Goal: Answer question/provide support: Answer question/provide support

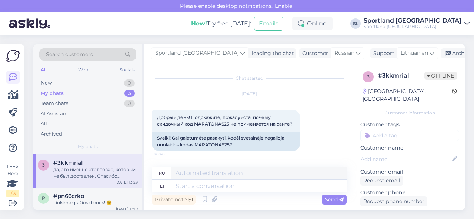
scroll to position [1169, 0]
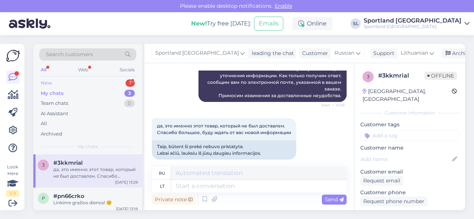
click at [84, 83] on div "New 1" at bounding box center [87, 83] width 97 height 10
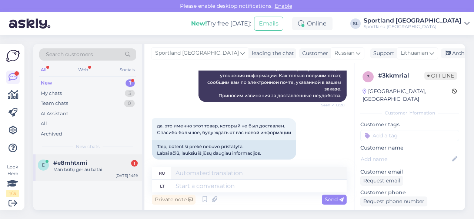
click at [84, 162] on span "#e8mhtxmi" at bounding box center [70, 163] width 34 height 7
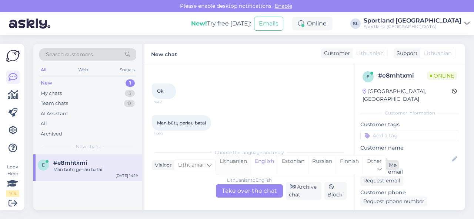
click at [237, 167] on div "Lithuanian" at bounding box center [233, 165] width 35 height 19
click at [238, 190] on div "Lithuanian to Lithuanian Take over the chat" at bounding box center [249, 191] width 67 height 13
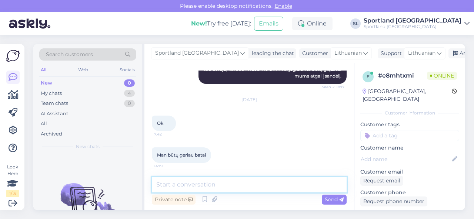
click at [227, 180] on textarea at bounding box center [249, 185] width 195 height 16
click at [239, 183] on textarea at bounding box center [249, 185] width 195 height 16
type textarea "Sveiki"
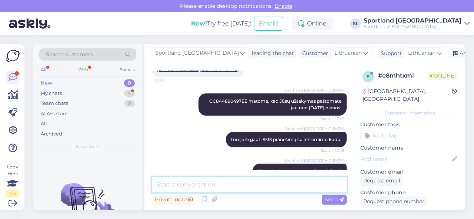
scroll to position [902, 0]
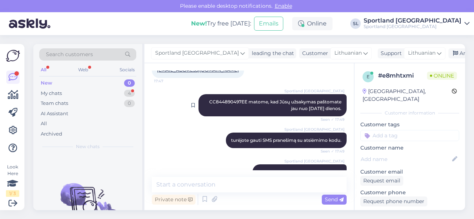
click at [224, 102] on span "CC844890497EE matome, kad Jūsų užsakymas paštomate jau nuo [DATE] dienos." at bounding box center [275, 105] width 133 height 12
copy span "CC844890497EE"
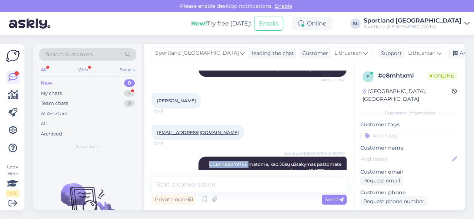
scroll to position [828, 0]
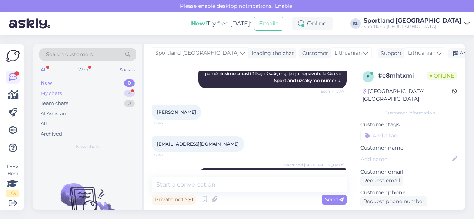
click at [106, 94] on div "My chats 4" at bounding box center [87, 93] width 97 height 10
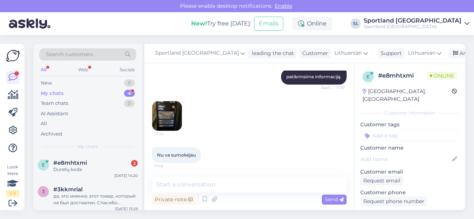
scroll to position [569, 0]
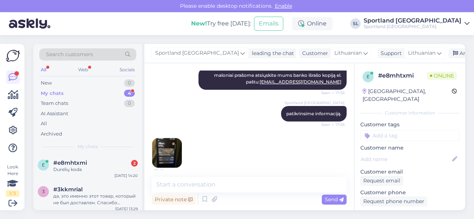
click at [174, 155] on img at bounding box center [167, 153] width 30 height 30
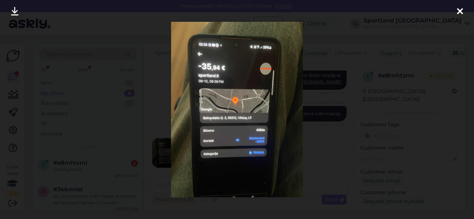
click at [460, 13] on icon at bounding box center [460, 12] width 6 height 10
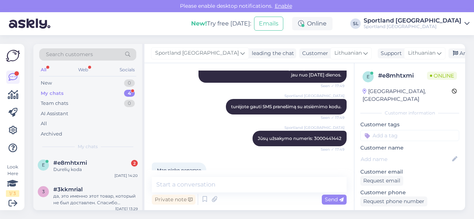
scroll to position [976, 0]
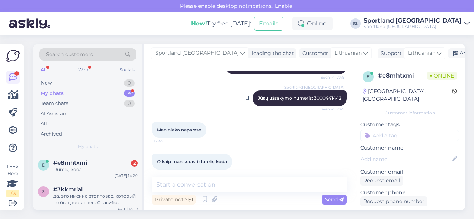
click at [314, 98] on span "Jūsų užsakymo numeris: 3000441442" at bounding box center [300, 98] width 84 height 6
copy span "3000441442"
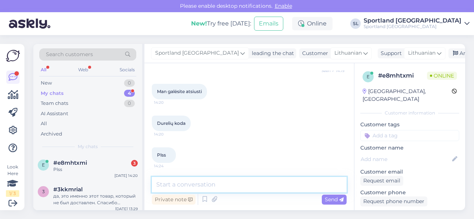
click at [218, 189] on textarea at bounding box center [249, 185] width 195 height 16
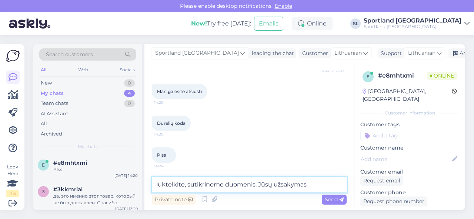
paste textarea "3000441442"
click at [306, 184] on textarea "luktelkite, sutikrinome duomenis. Jūsų užsakymas3000441442" at bounding box center [249, 185] width 195 height 16
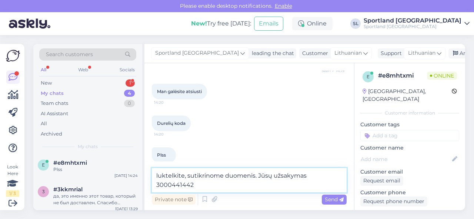
scroll to position [2191, 0]
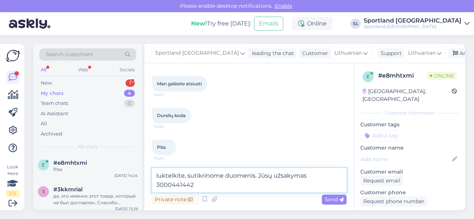
click at [293, 182] on textarea "luktelkite, sutikrinome duomenis. Jūsų užsakymas 3000441442" at bounding box center [249, 180] width 195 height 24
paste textarea "CC844890497EE"
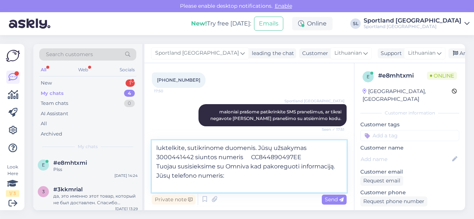
scroll to position [1154, 0]
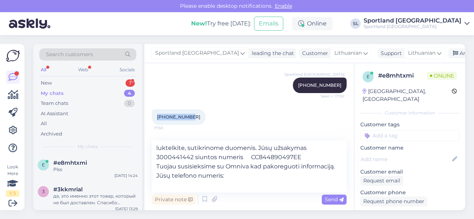
drag, startPoint x: 190, startPoint y: 117, endPoint x: 154, endPoint y: 119, distance: 35.2
click at [154, 119] on div "[PHONE_NUMBER]:50" at bounding box center [179, 118] width 54 height 16
copy span "[PHONE_NUMBER]"
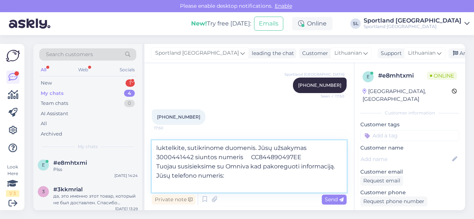
click at [242, 180] on textarea "luktelkite, sutikrinome duomenis. Jūsų užsakymas 3000441442 siuntos numeris CC8…" at bounding box center [249, 167] width 195 height 52
paste textarea "[PHONE_NUMBER]"
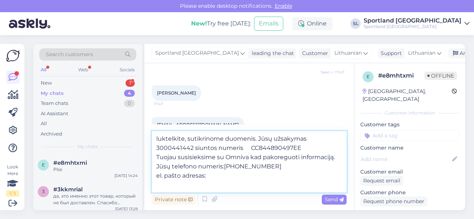
scroll to position [858, 0]
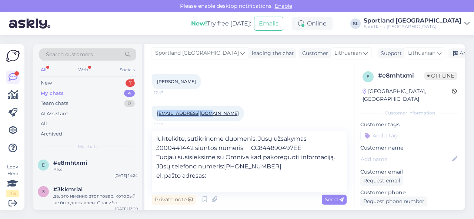
drag, startPoint x: 205, startPoint y: 115, endPoint x: 156, endPoint y: 113, distance: 49.6
click at [156, 113] on div "[EMAIL_ADDRESS][DOMAIN_NAME] 17:47" at bounding box center [198, 114] width 92 height 16
copy link "[EMAIL_ADDRESS][DOMAIN_NAME]"
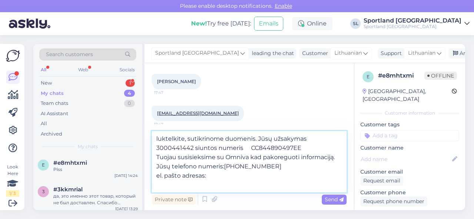
click at [234, 180] on textarea "luktelkite, sutikrinome duomenis. Jūsų užsakymas 3000441442 siuntos numeris CC8…" at bounding box center [249, 161] width 195 height 61
paste textarea "[EMAIL_ADDRESS][DOMAIN_NAME]"
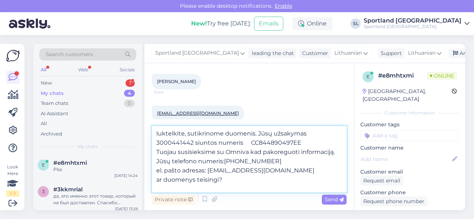
type textarea "luktelkite, sutikrinome duomenis. Jūsų užsakymas 3000441442 siuntos numeris CC8…"
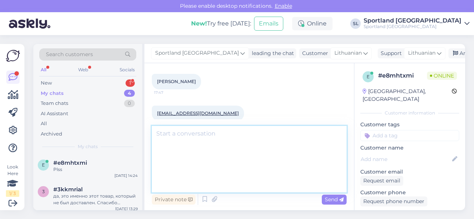
scroll to position [2248, 0]
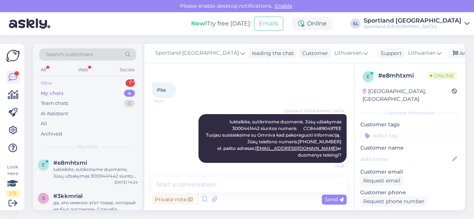
click at [93, 80] on div "New 1" at bounding box center [87, 83] width 97 height 10
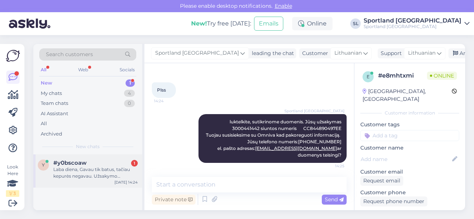
click at [88, 178] on div "Laba diena, Gavau tik batus, tačiau kepurės negavau. Užsakymo numeris: #7000017…" at bounding box center [95, 173] width 84 height 13
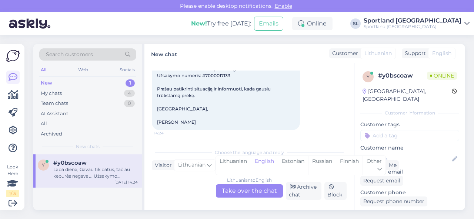
scroll to position [16, 0]
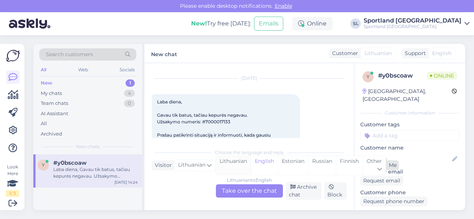
click at [230, 165] on div "Lithuanian" at bounding box center [233, 165] width 35 height 19
click at [233, 188] on div "Lithuanian to Lithuanian Take over the chat" at bounding box center [249, 191] width 67 height 13
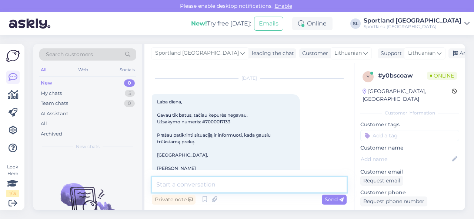
click at [224, 184] on textarea at bounding box center [249, 185] width 195 height 16
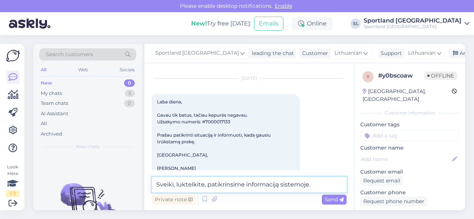
type textarea "Sveiki, luktelkite, patikrinsime informaciją sistemoje."
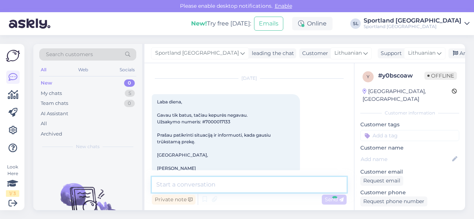
scroll to position [61, 0]
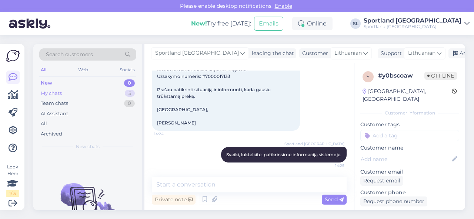
click at [107, 90] on div "My chats 5" at bounding box center [87, 93] width 97 height 10
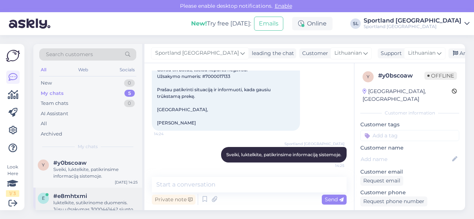
click at [93, 196] on div "#e8mhtxmi" at bounding box center [95, 196] width 84 height 7
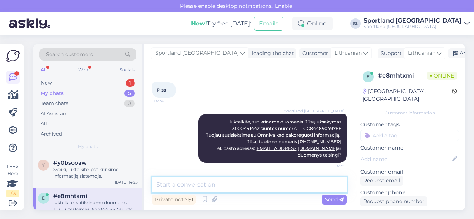
click at [221, 188] on textarea at bounding box center [249, 185] width 195 height 16
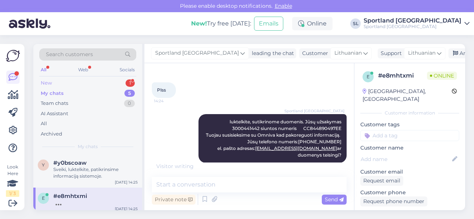
click at [105, 82] on div "New 1" at bounding box center [87, 83] width 97 height 10
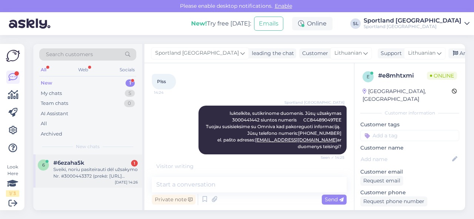
click at [102, 170] on div "Sveiki, noriu pasiteirauti dėl užsakymo Nr. #3000443372 (prekė: [URL][DOMAIN_NA…" at bounding box center [95, 173] width 84 height 13
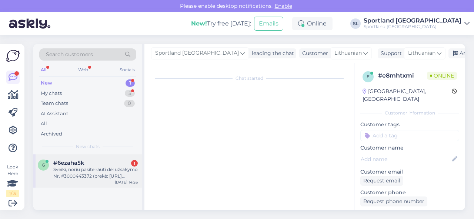
scroll to position [16, 0]
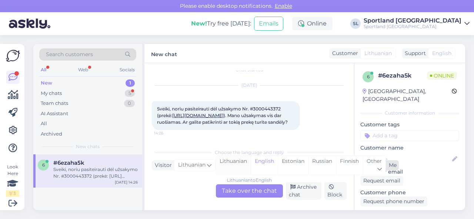
click at [233, 163] on div "Lithuanian" at bounding box center [233, 165] width 35 height 19
click at [232, 191] on div "Lithuanian to Lithuanian Take over the chat" at bounding box center [249, 191] width 67 height 13
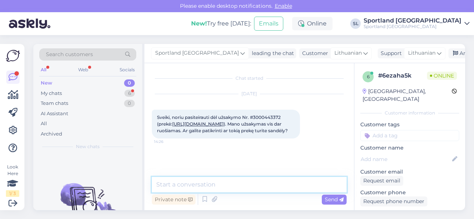
click at [219, 182] on textarea at bounding box center [249, 185] width 195 height 16
type textarea "Sveiki, dėkojame už Jūsų užklausą."
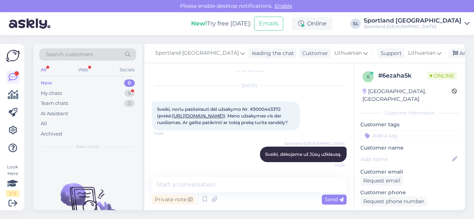
click at [266, 107] on span "Sveiki, noriu pasiteirauti dėl užsakymo Nr. #3000443372 (prekė: [URL][DOMAIN_NA…" at bounding box center [222, 116] width 131 height 19
copy span "3000443372"
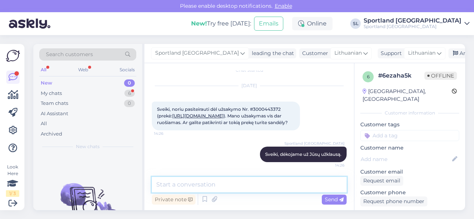
click at [244, 184] on textarea at bounding box center [249, 185] width 195 height 16
type textarea "pateikėme užklausą sandėlio darbuotojams."
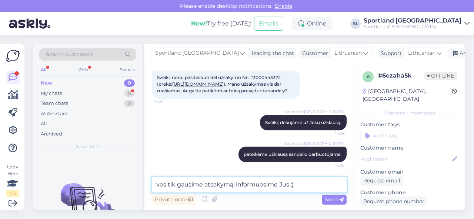
type textarea "vos tik gausime atsakymą, informuosime Jus ;)"
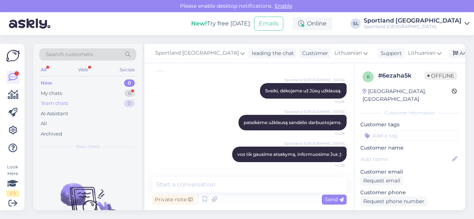
click at [78, 100] on div "Team chats 0" at bounding box center [87, 103] width 97 height 10
click at [82, 95] on div "My chats 6" at bounding box center [87, 93] width 97 height 10
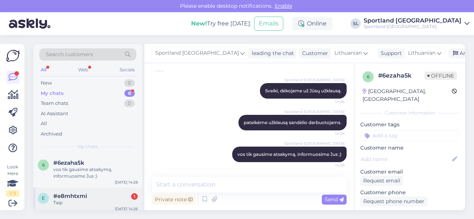
click at [90, 198] on div "#e8mhtxmi 1" at bounding box center [95, 196] width 84 height 7
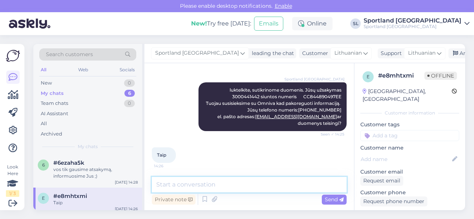
click at [242, 188] on textarea at bounding box center [249, 185] width 195 height 16
type textarea "Šiuo metu skambiame partneriams [PERSON_NAME], luktelkite."
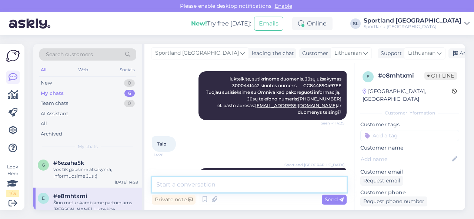
scroll to position [2312, 0]
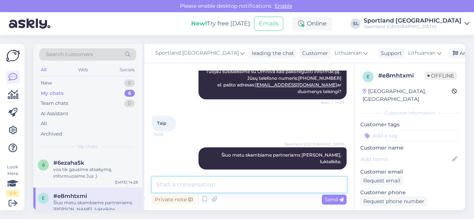
click at [278, 185] on textarea at bounding box center [249, 185] width 195 height 16
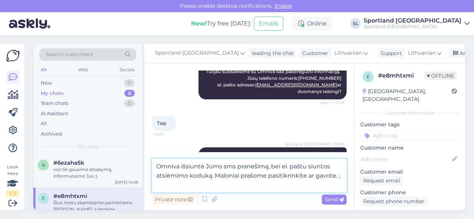
type textarea "Omniva išsiuntė Jums sms pranešimą, bei el. paštu siuntos atsiėmimo koduką. Mal…"
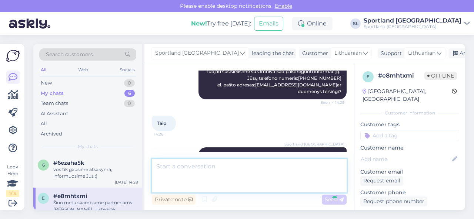
scroll to position [2357, 0]
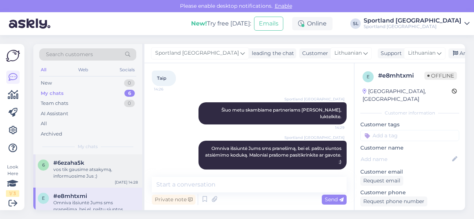
click at [94, 174] on div "vos tik gausime atsakymą, informuosime Jus ;)" at bounding box center [95, 173] width 84 height 13
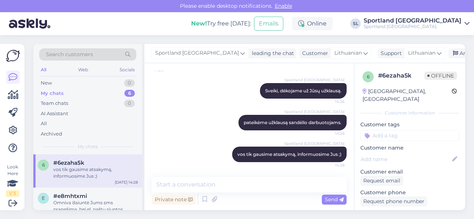
scroll to position [85, 0]
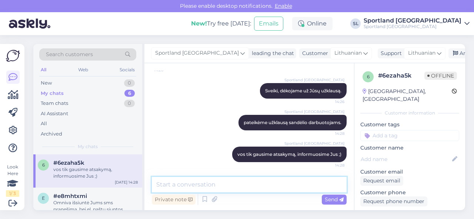
click at [200, 183] on textarea at bounding box center [249, 185] width 195 height 16
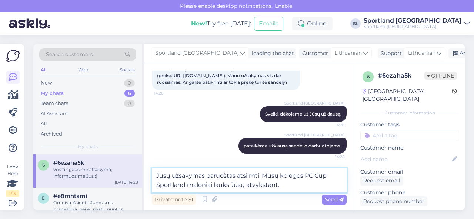
scroll to position [11, 0]
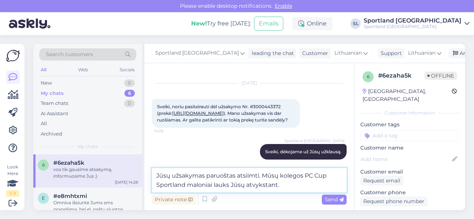
type textarea "Jūsų užsakymas paruoštas atsiimti. Mūsų kolegos PC Cup Sportland maloniai lauks…"
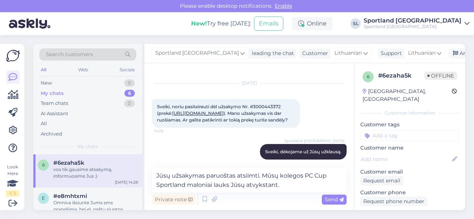
click at [267, 105] on span "Sveiki, noriu pasiteirauti dėl užsakymo Nr. #3000443372 (prekė: [URL][DOMAIN_NA…" at bounding box center [222, 113] width 131 height 19
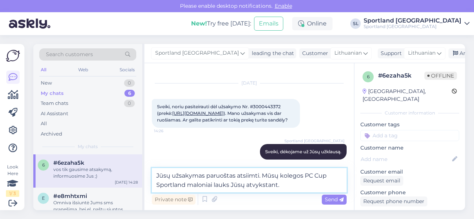
click at [295, 187] on textarea "Jūsų užsakymas paruoštas atsiimti. Mūsų kolegos PC Cup Sportland maloniai lauks…" at bounding box center [249, 180] width 195 height 24
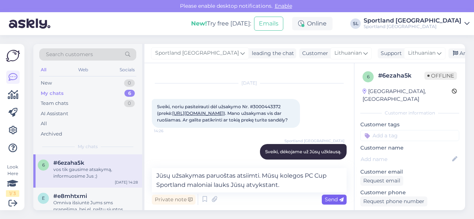
click at [328, 200] on span "Send" at bounding box center [334, 200] width 19 height 7
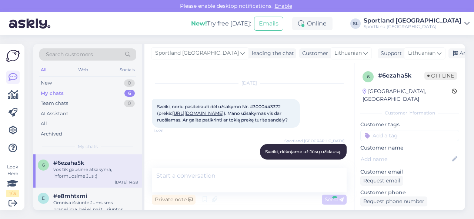
scroll to position [123, 0]
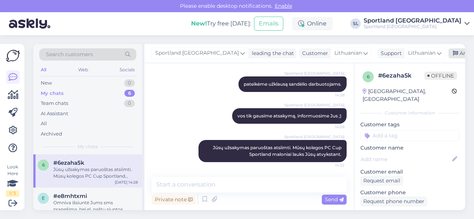
click at [448, 53] on div "Archive chat" at bounding box center [471, 53] width 47 height 10
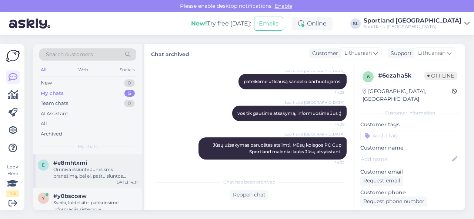
click at [80, 174] on div "Omniva išsiuntė Jums sms pranešimą, bei el. paštu siuntos atsiėmimo koduką. Mal…" at bounding box center [95, 173] width 84 height 13
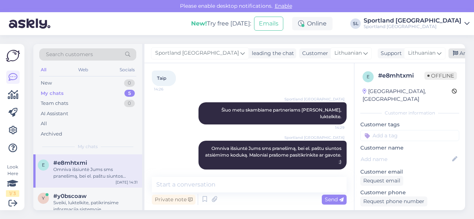
click at [448, 53] on div "Archive chat" at bounding box center [471, 53] width 47 height 10
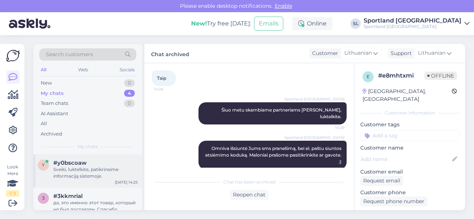
click at [71, 174] on div "Sveiki, luktelkite, patikrinsime informaciją sistemoje." at bounding box center [95, 173] width 84 height 13
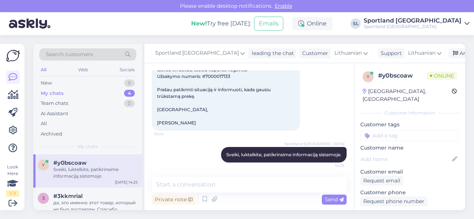
scroll to position [24, 0]
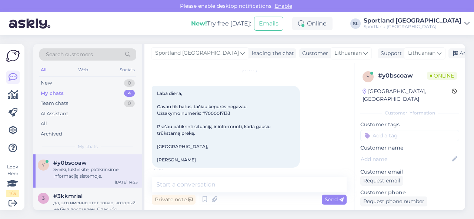
click at [218, 113] on span "Laba diena, Gavau tik batus, tačiau kepurės negavau. Užsakymo numeris: #7000017…" at bounding box center [214, 127] width 115 height 72
copy span "7000017133"
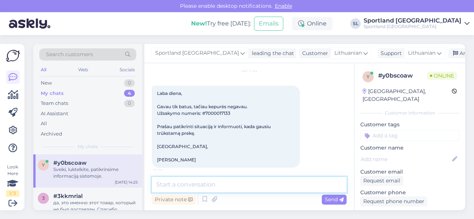
click at [198, 185] on textarea at bounding box center [249, 185] width 195 height 16
paste textarea "7000017133"
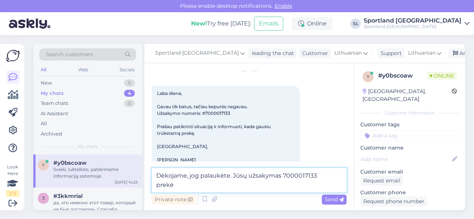
paste textarea "THE NORTH FACE DOCK WORKER RECYCLED BEANIE SKU: 90628605000 Aksesuarų dydis:1SI…"
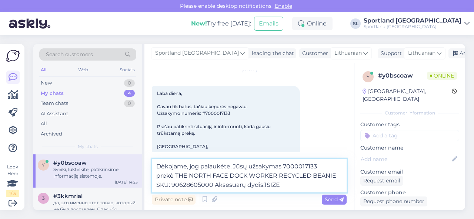
click at [292, 187] on textarea "Dėkojame, jog palaukėte. Jūsų užsakymas 7000017133 prekė THE NORTH FACE DOCK WO…" at bounding box center [249, 176] width 195 height 34
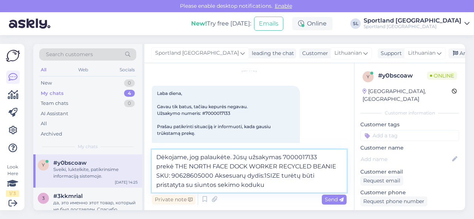
paste textarea "CC847392275EE"
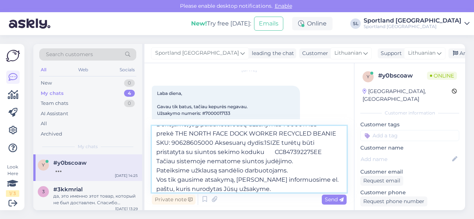
scroll to position [19, 0]
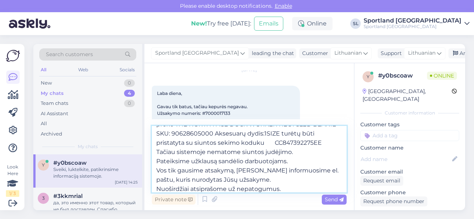
type textarea "Dėkojame, jog palaukėte. Jūsų užsakymas 7000017133 prekė THE NORTH FACE DOCK WO…"
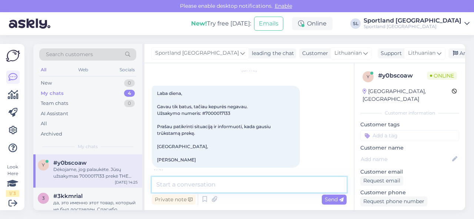
scroll to position [146, 0]
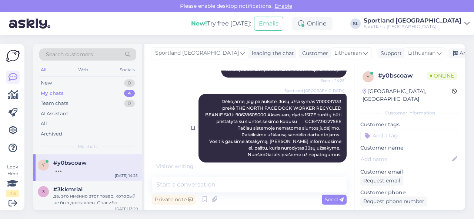
click at [323, 99] on span "Dėkojame, jog palaukėte. Jūsų užsakymas 7000017133 prekė THE NORTH FACE DOCK WO…" at bounding box center [273, 128] width 137 height 59
click at [323, 99] on div "Sportland [GEOGRAPHIC_DATA] Dėkojame, jog palaukėte. Jūsų užsakymas 7000017133 …" at bounding box center [272, 128] width 148 height 69
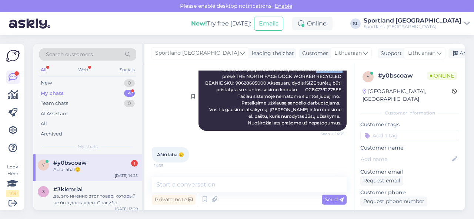
scroll to position [141, 0]
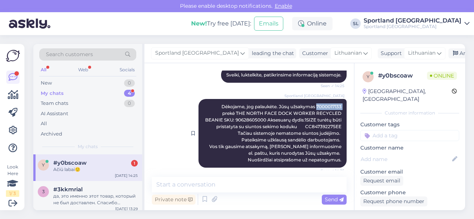
copy span "7000017133"
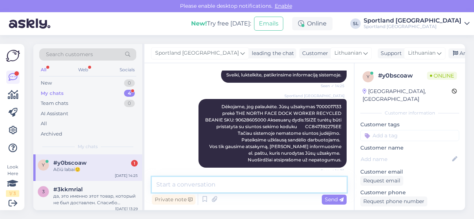
click at [195, 187] on textarea at bounding box center [249, 185] width 195 height 16
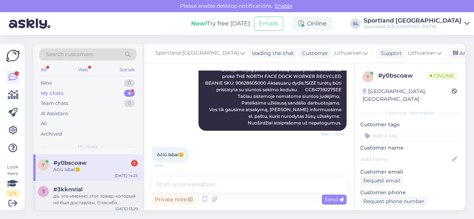
click at [87, 194] on div "да, это именно этот товар, который не был доставлен. Спасибо большое, буду ждат…" at bounding box center [95, 199] width 84 height 13
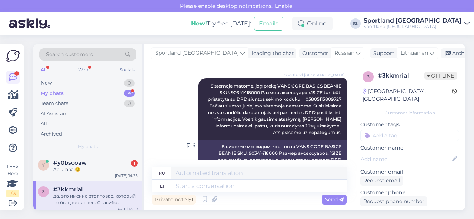
scroll to position [1169, 0]
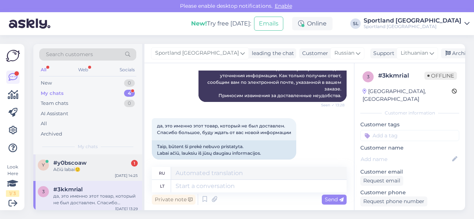
click at [86, 169] on div "Ačiū labai🙂" at bounding box center [95, 170] width 84 height 7
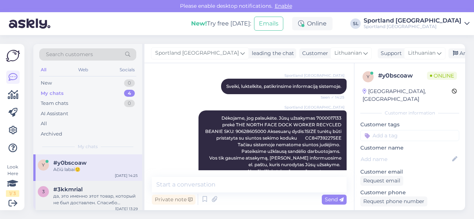
click at [90, 193] on div "да, это именно этот товар, который не был доставлен. Спасибо большое, буду ждат…" at bounding box center [95, 199] width 84 height 13
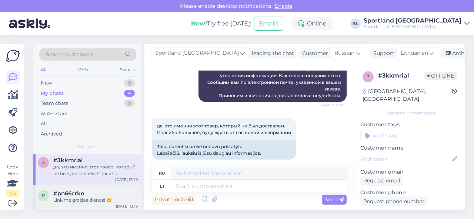
scroll to position [57, 0]
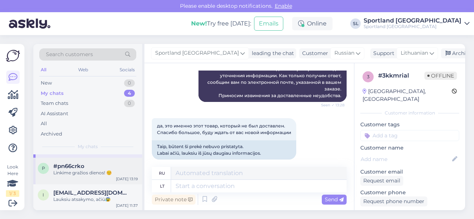
click at [76, 174] on div "Linkime gražios dienos! ☺️" at bounding box center [95, 173] width 84 height 7
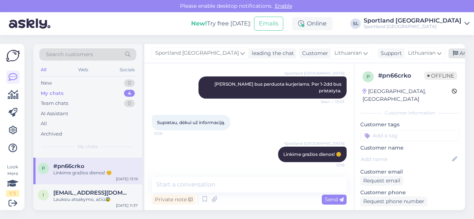
click at [448, 55] on div "Archive chat" at bounding box center [471, 53] width 47 height 10
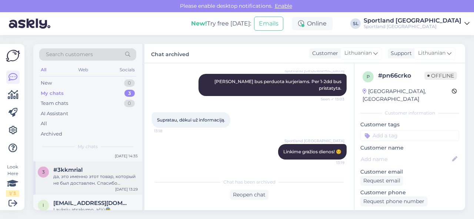
scroll to position [30, 0]
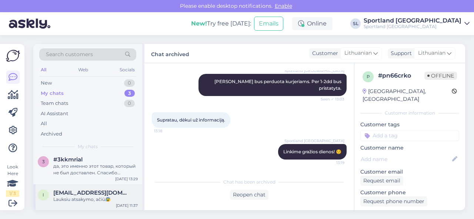
click at [85, 195] on span "[EMAIL_ADDRESS][DOMAIN_NAME]" at bounding box center [91, 193] width 77 height 7
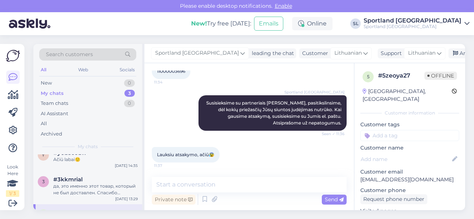
scroll to position [0, 0]
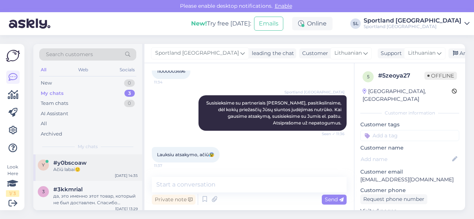
click at [88, 170] on div "Ačiū labai🙂" at bounding box center [95, 170] width 84 height 7
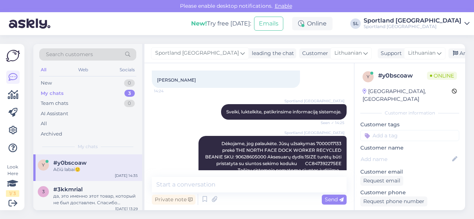
scroll to position [178, 0]
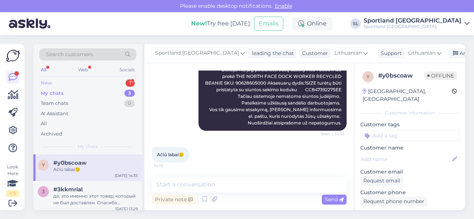
click at [105, 80] on div "New 1" at bounding box center [87, 83] width 97 height 10
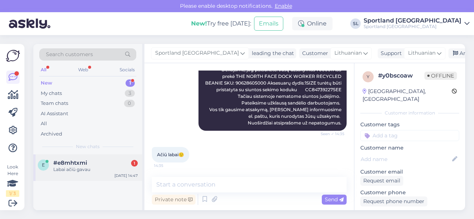
click at [75, 167] on div "Labai ačiū gavau" at bounding box center [95, 170] width 84 height 7
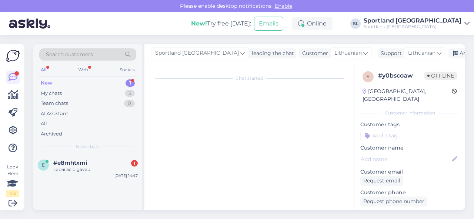
scroll to position [2421, 0]
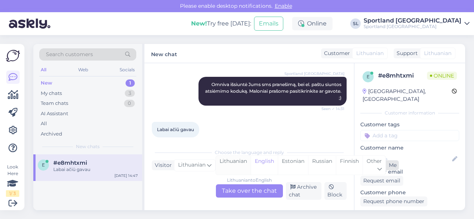
click at [240, 160] on div "Lithuanian" at bounding box center [233, 165] width 35 height 19
click at [241, 193] on div "Lithuanian to Lithuanian Take over the chat" at bounding box center [249, 191] width 67 height 13
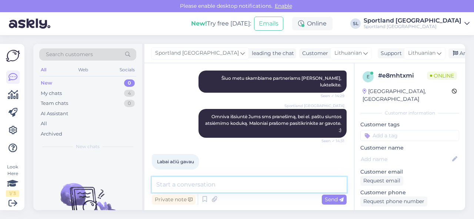
click at [234, 183] on textarea at bounding box center [249, 185] width 195 height 16
type textarea "S"
type textarea "Į"
type textarea "Šaunu, jog viskas pavyko. Geros dienos! ;)"
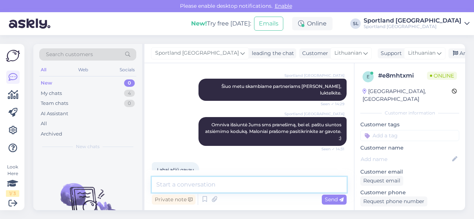
scroll to position [2421, 0]
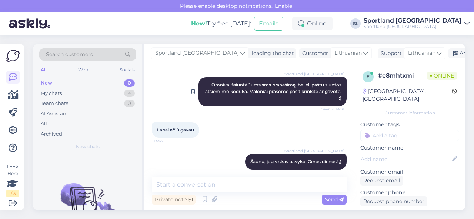
drag, startPoint x: 453, startPoint y: 51, endPoint x: 317, endPoint y: 92, distance: 142.5
click at [453, 51] on div "Archive chat" at bounding box center [471, 53] width 47 height 10
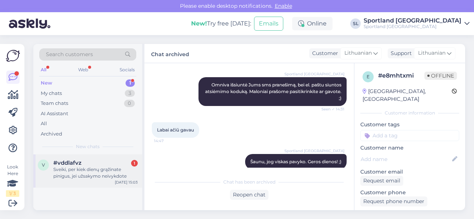
click at [98, 174] on div "Sveiki, per kiek dienų grąžinate pinigus, jei užsakymo neivykdote" at bounding box center [95, 173] width 84 height 13
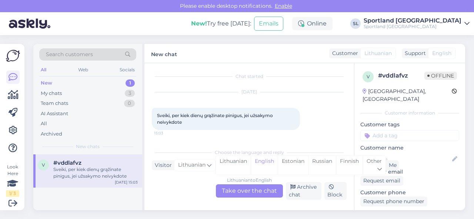
scroll to position [1, 0]
click at [227, 162] on div "Lithuanian" at bounding box center [233, 165] width 35 height 19
click at [243, 191] on div "Lithuanian to Lithuanian Take over the chat" at bounding box center [249, 191] width 67 height 13
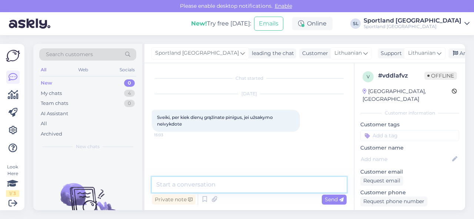
click at [242, 187] on textarea at bounding box center [249, 185] width 195 height 16
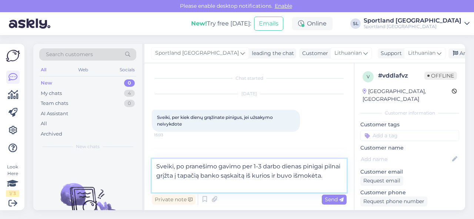
type textarea "Sveiki, po pranešimo gavimo per 1-3 darbo dienas pinigai pilnai grįžta į tapači…"
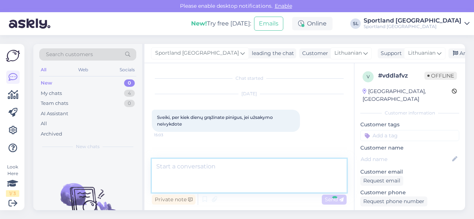
scroll to position [14, 0]
